Goal: Task Accomplishment & Management: Manage account settings

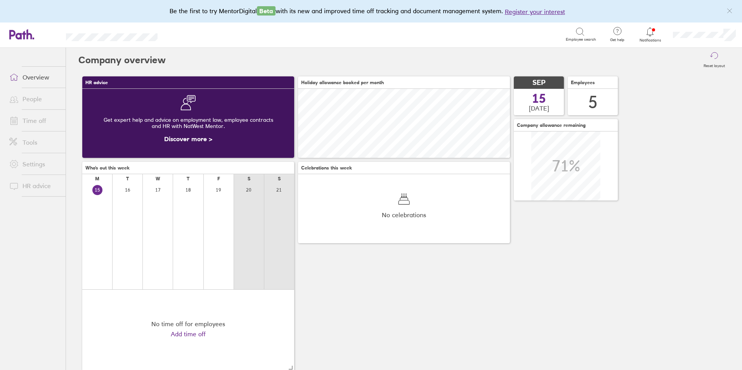
scroll to position [69, 212]
click at [39, 102] on link "People" at bounding box center [34, 99] width 63 height 16
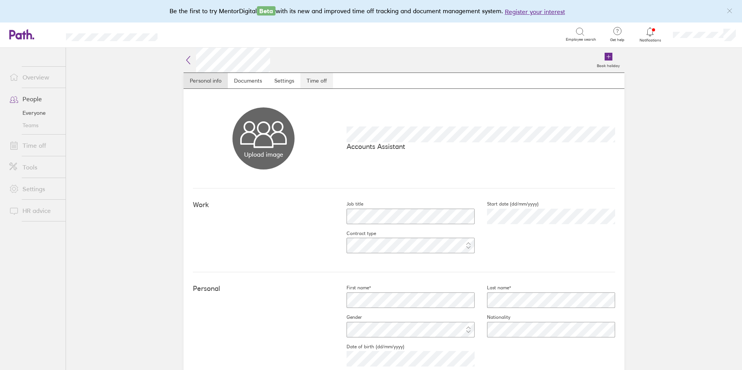
click at [309, 83] on link "Time off" at bounding box center [317, 81] width 33 height 16
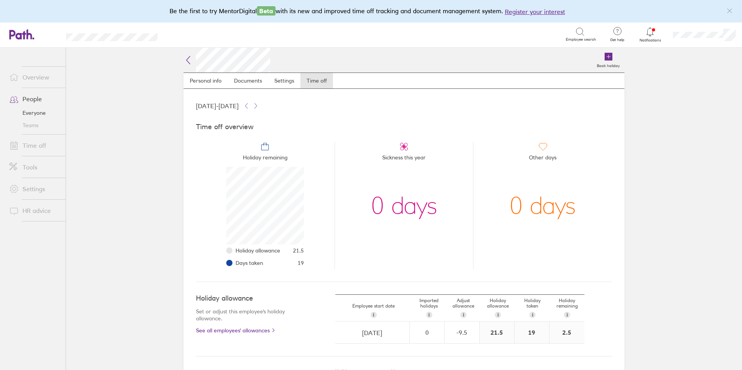
scroll to position [78, 78]
click at [32, 150] on link "Time off" at bounding box center [34, 146] width 63 height 16
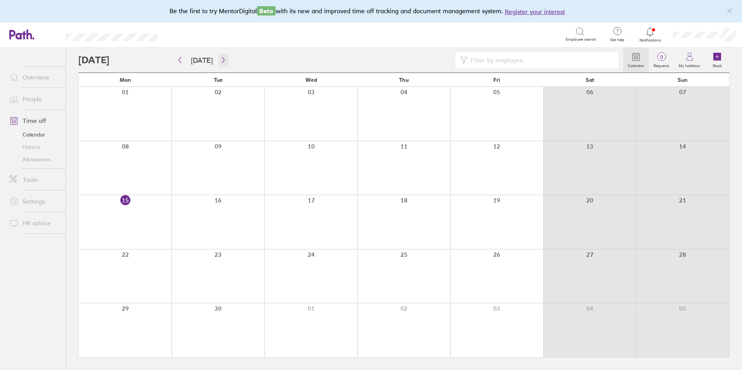
click at [222, 57] on icon "button" at bounding box center [223, 60] width 2 height 6
click at [222, 58] on icon "button" at bounding box center [224, 60] width 6 height 6
click at [212, 197] on div at bounding box center [218, 222] width 93 height 54
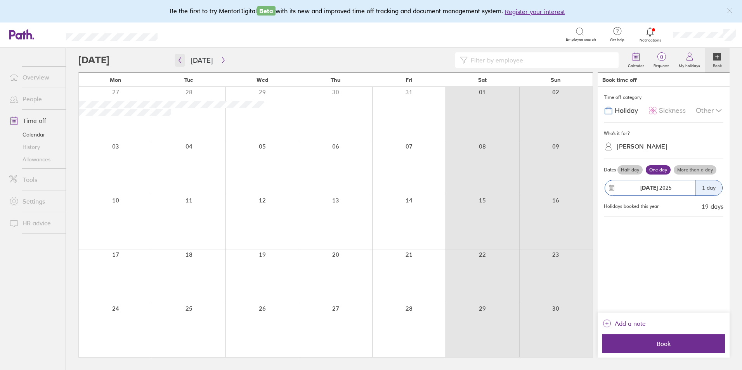
click at [181, 59] on icon "button" at bounding box center [180, 60] width 6 height 6
click at [223, 59] on icon "button" at bounding box center [224, 60] width 6 height 6
